Goal: Information Seeking & Learning: Find specific fact

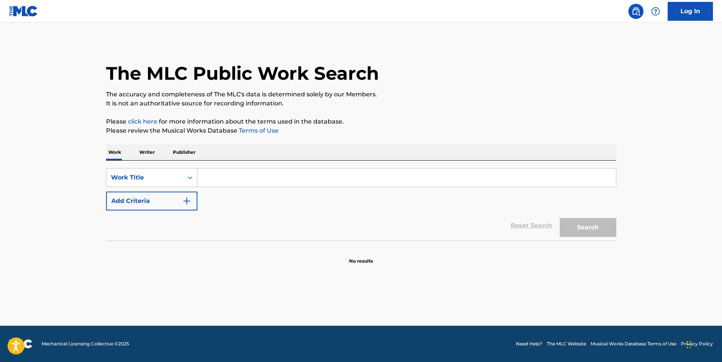
click at [244, 179] on input "Search Form" at bounding box center [406, 177] width 419 height 18
paste input "Hate It Or Love It"
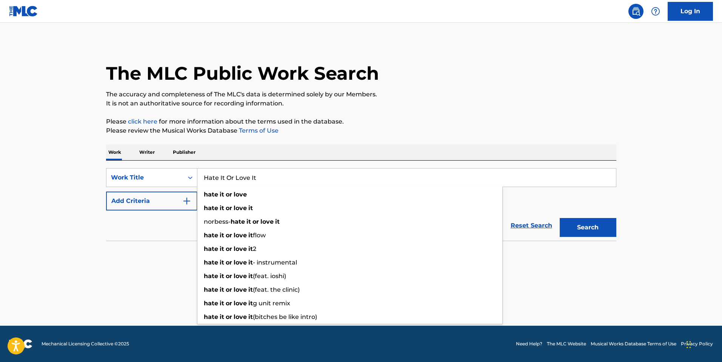
type input "Hate It Or Love It"
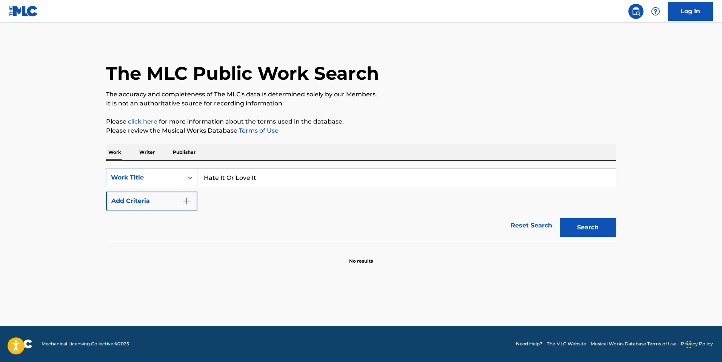
click at [592, 235] on button "Search" at bounding box center [588, 227] width 57 height 19
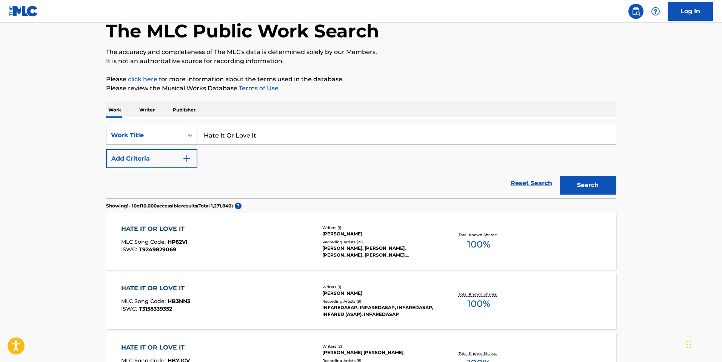
scroll to position [43, 0]
click at [170, 156] on button "Add Criteria" at bounding box center [151, 157] width 91 height 19
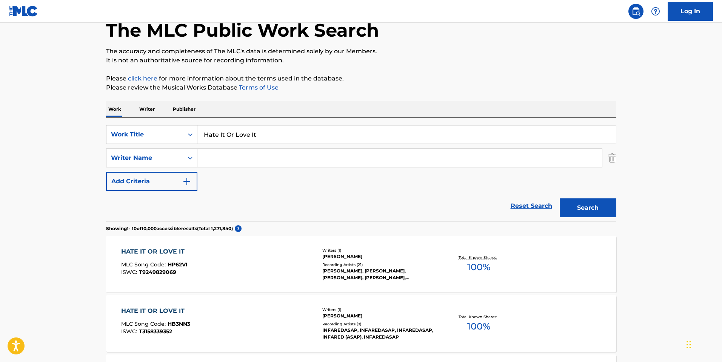
click at [233, 157] on input "Search Form" at bounding box center [399, 158] width 405 height 18
paste input "[PERSON_NAME]"
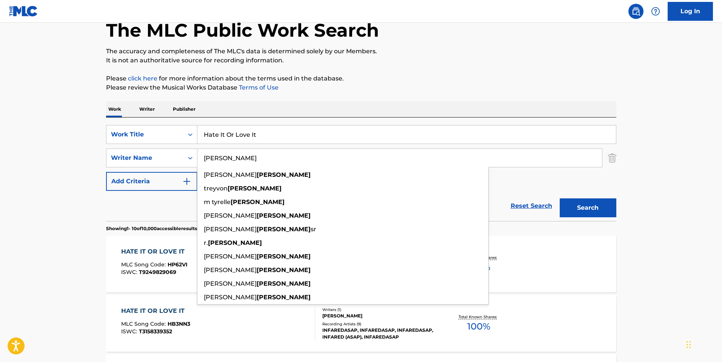
type input "[PERSON_NAME]"
click at [578, 210] on button "Search" at bounding box center [588, 207] width 57 height 19
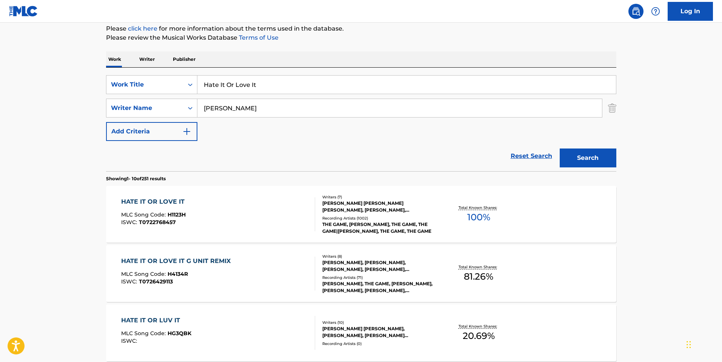
scroll to position [95, 0]
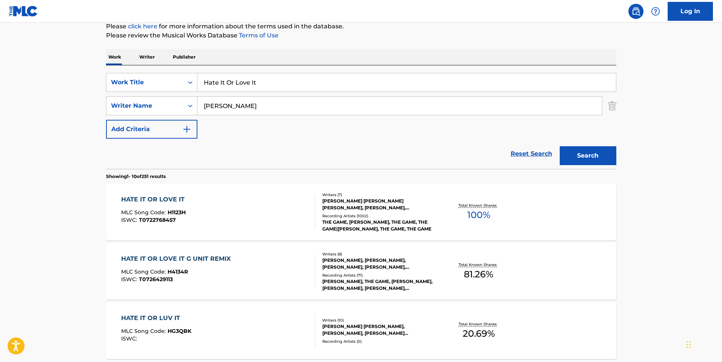
click at [134, 198] on div "HATE IT OR LOVE IT" at bounding box center [154, 199] width 67 height 9
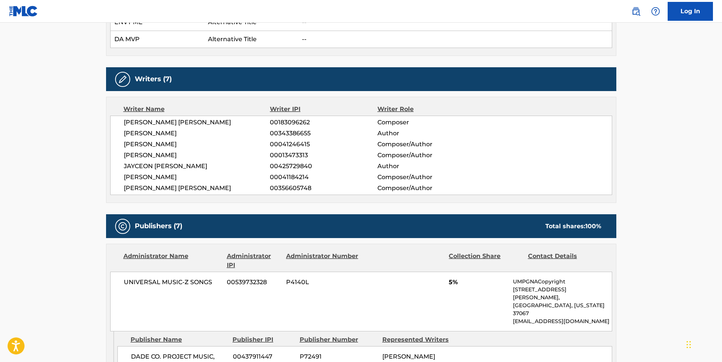
scroll to position [421, 0]
